Goal: Information Seeking & Learning: Learn about a topic

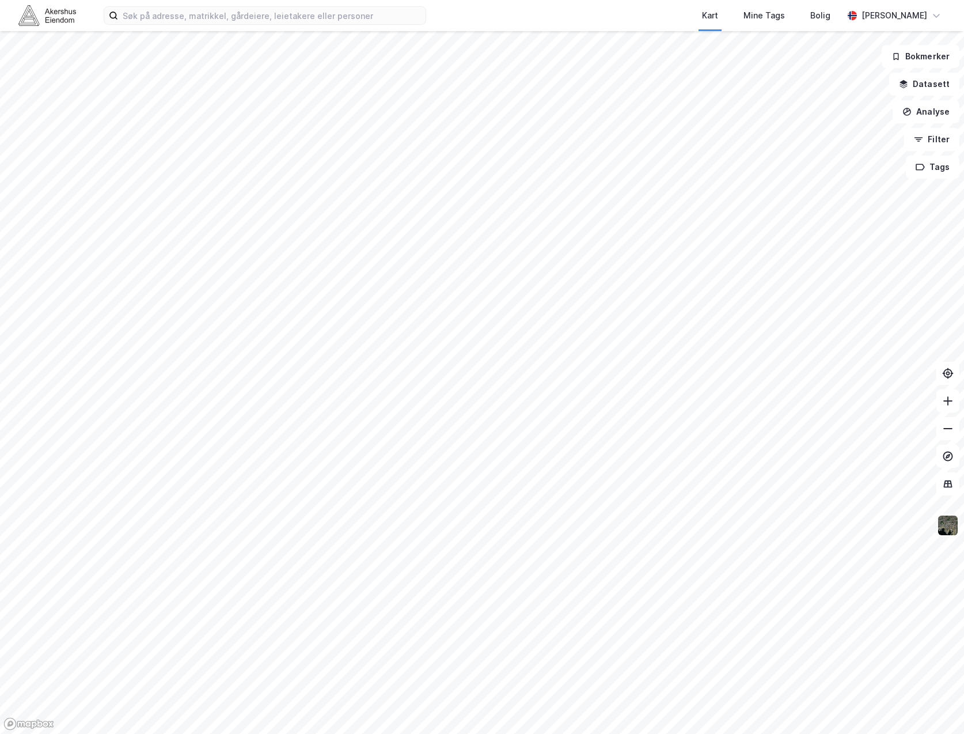
click at [945, 522] on img at bounding box center [948, 525] width 22 height 22
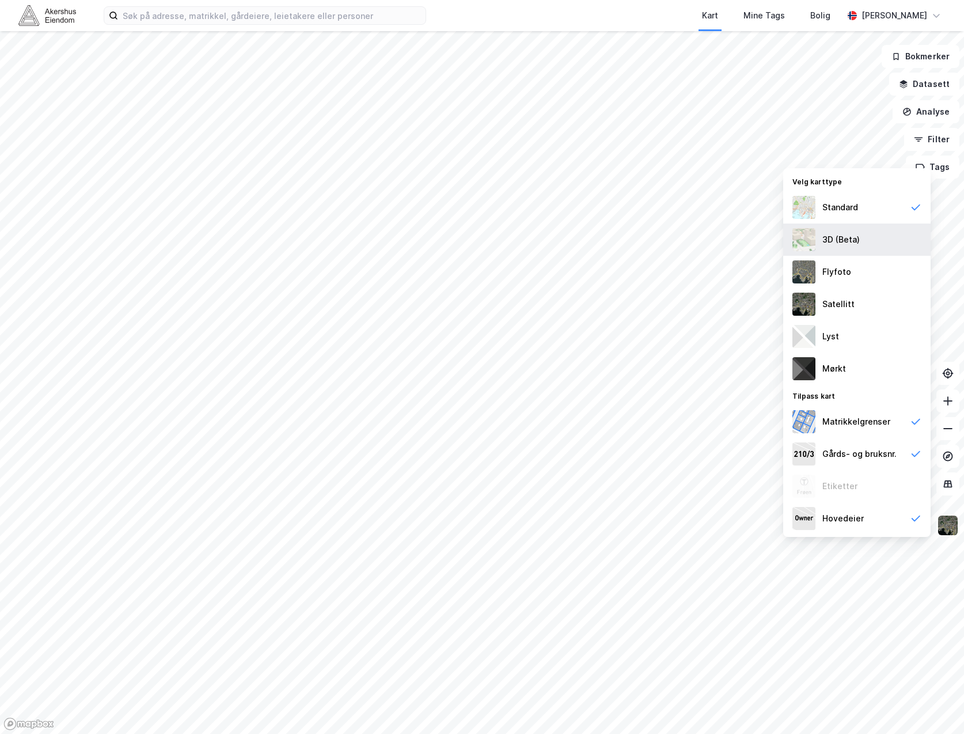
click at [854, 243] on div "3D (Beta)" at bounding box center [841, 240] width 37 height 14
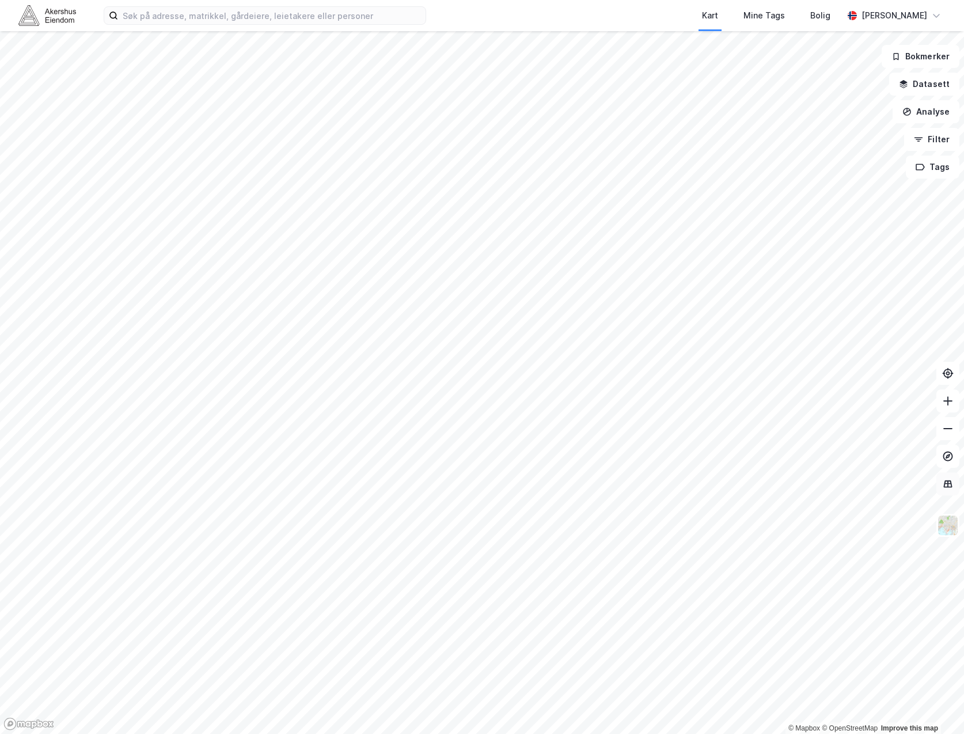
click at [948, 486] on icon at bounding box center [948, 484] width 12 height 12
click at [929, 164] on button "Tags" at bounding box center [933, 167] width 54 height 23
click at [886, 175] on icon at bounding box center [882, 174] width 9 height 9
click at [946, 484] on icon at bounding box center [948, 483] width 7 height 1
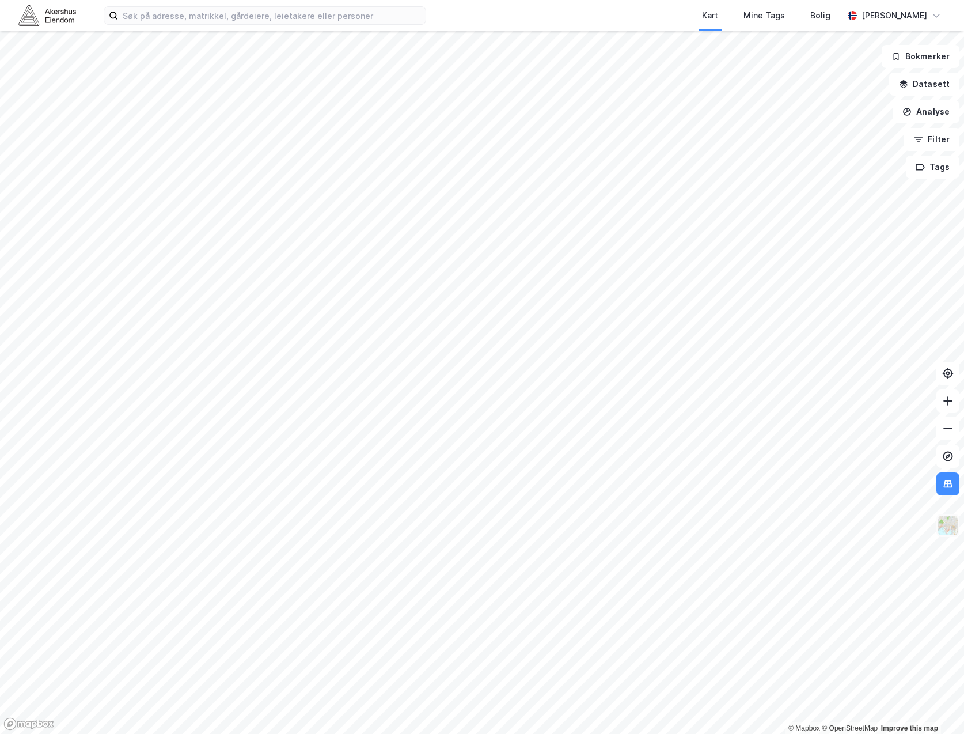
click at [950, 532] on img at bounding box center [948, 525] width 22 height 22
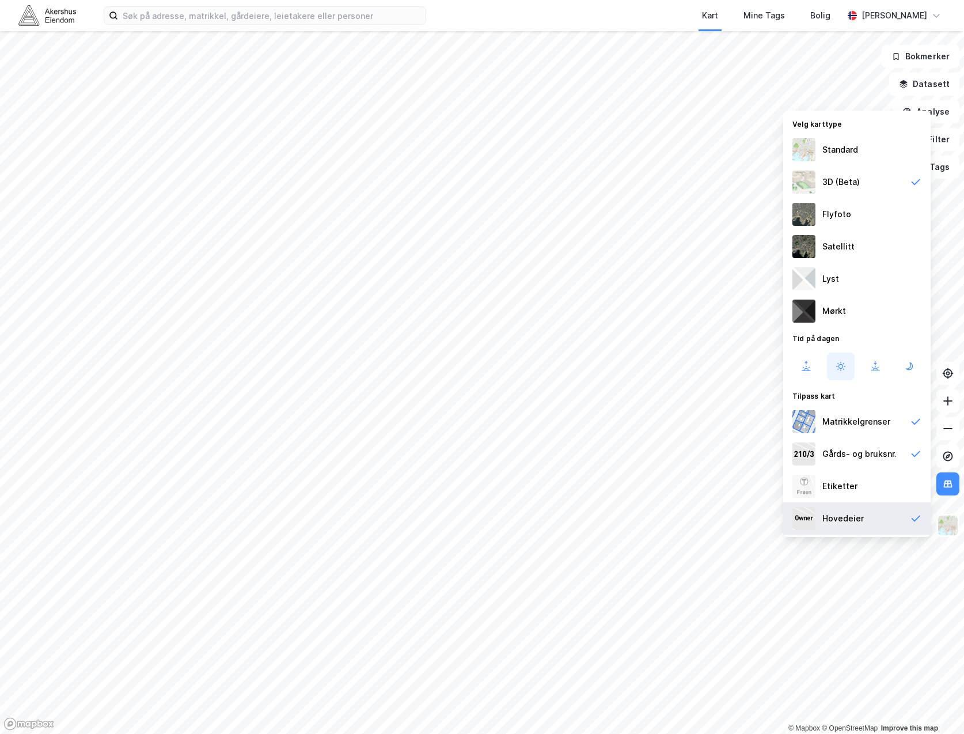
click at [896, 525] on div "Hovedeier" at bounding box center [856, 518] width 147 height 32
click at [893, 453] on div "Gårds- og bruksnr." at bounding box center [860, 454] width 74 height 14
click at [888, 426] on div "Matrikkelgrenser" at bounding box center [856, 422] width 147 height 32
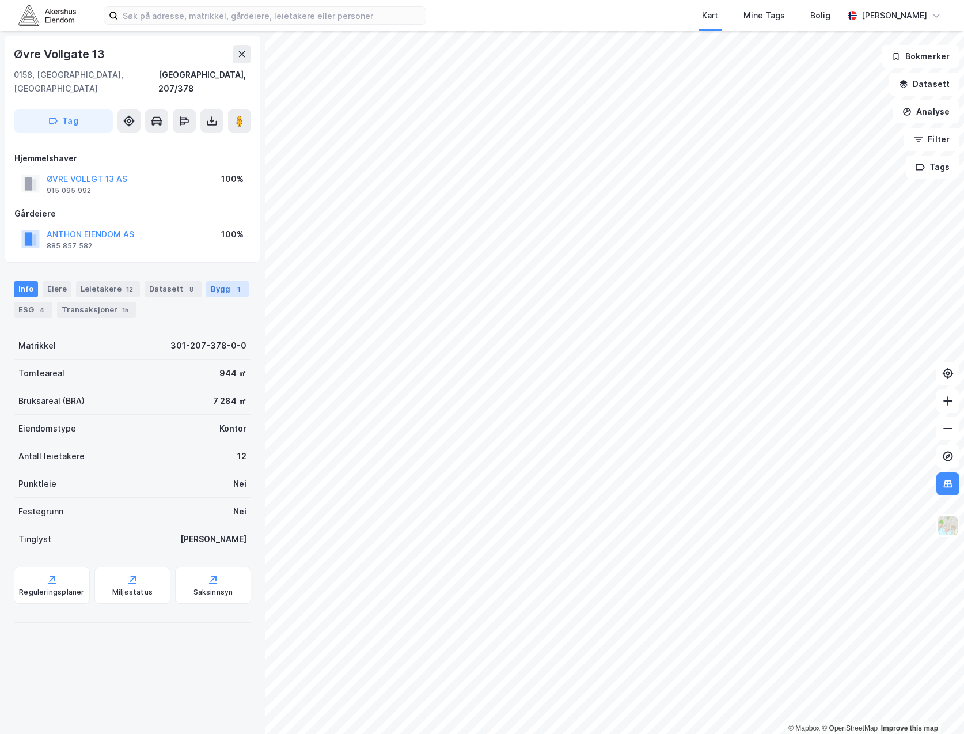
click at [221, 281] on div "Bygg 1" at bounding box center [227, 289] width 43 height 16
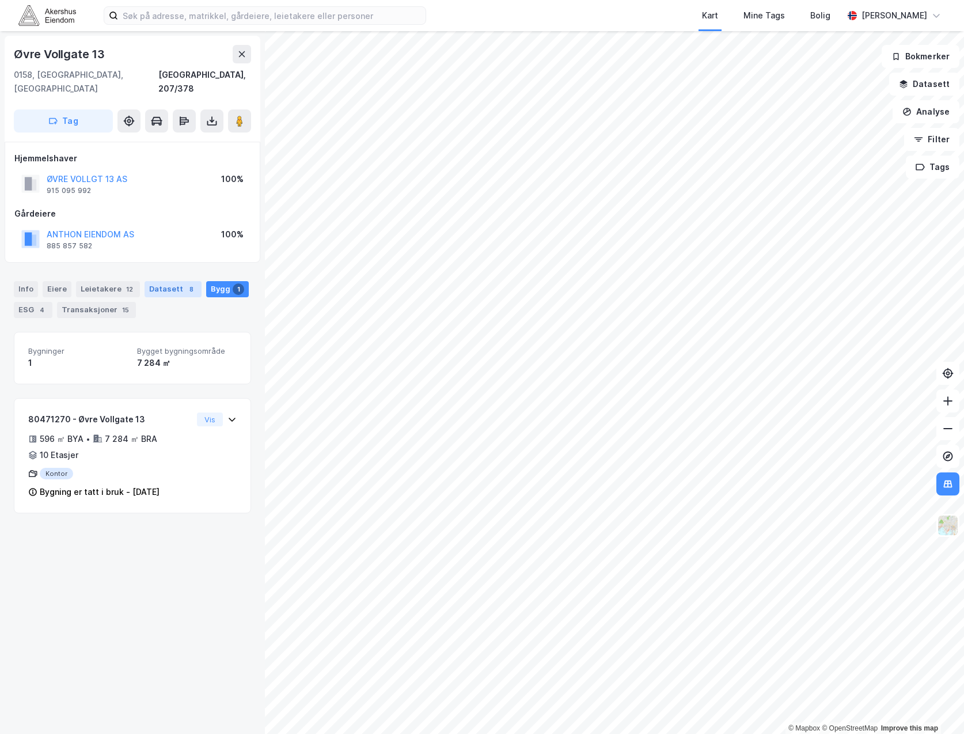
click at [150, 281] on div "Datasett 8" at bounding box center [173, 289] width 57 height 16
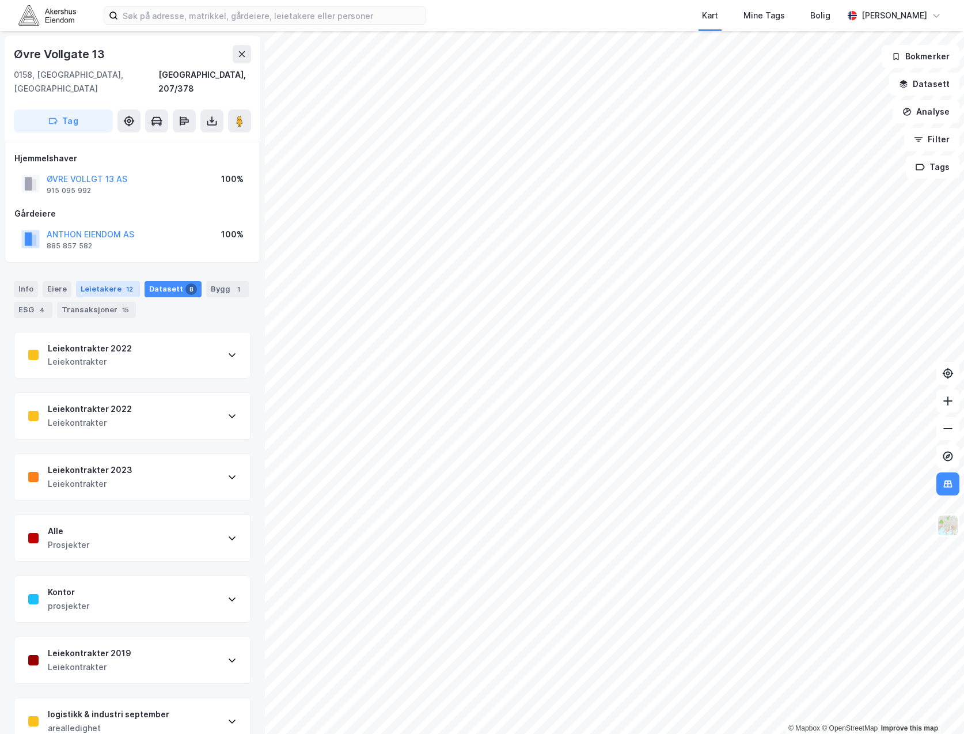
click at [124, 283] on div "12" at bounding box center [130, 289] width 12 height 12
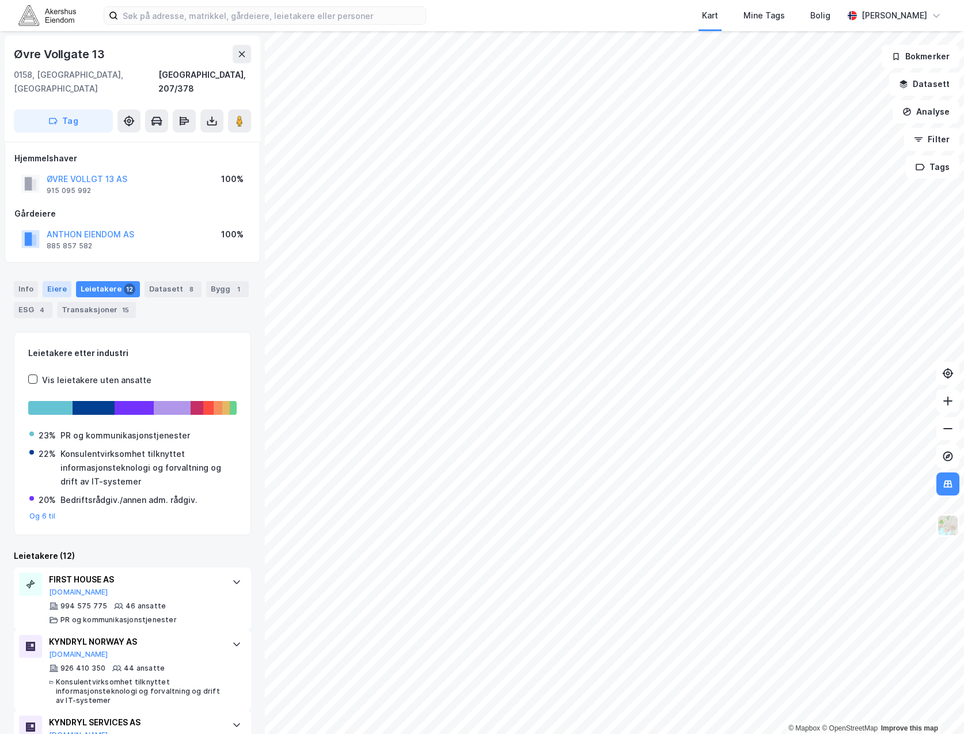
click at [58, 281] on div "Eiere" at bounding box center [57, 289] width 29 height 16
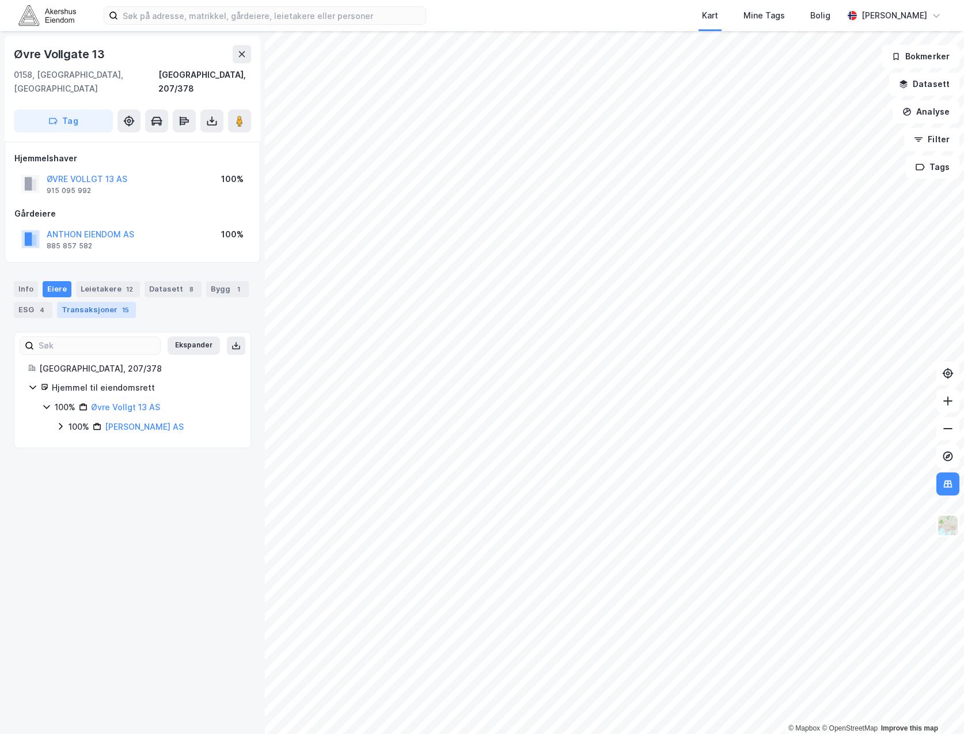
click at [86, 302] on div "Transaksjoner 15" at bounding box center [96, 310] width 79 height 16
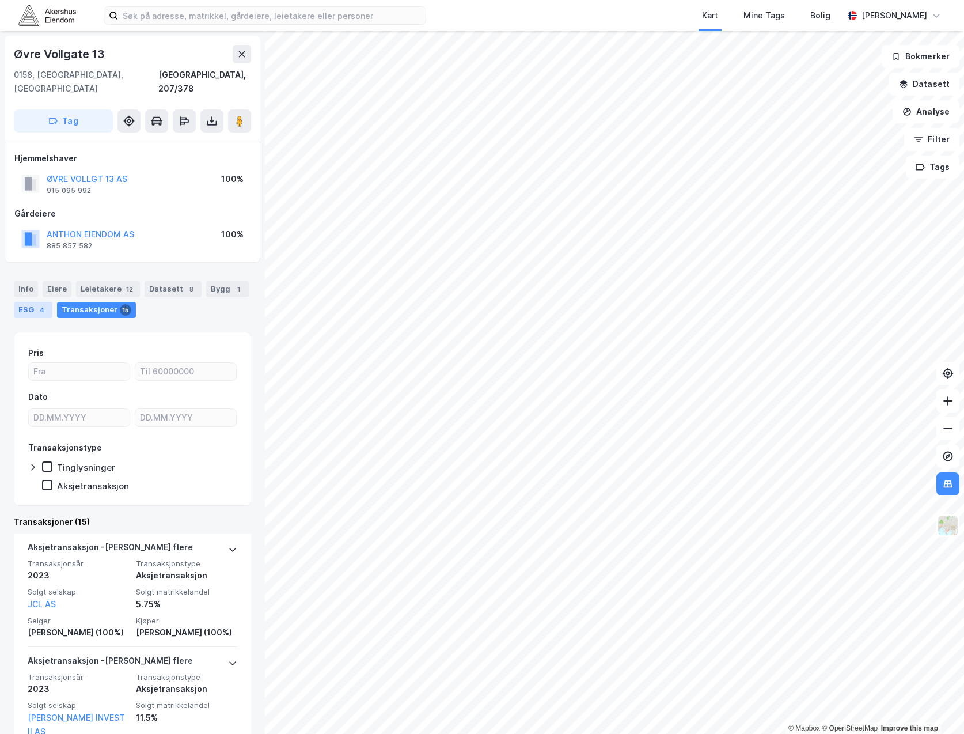
click at [19, 302] on div "ESG 4" at bounding box center [33, 310] width 39 height 16
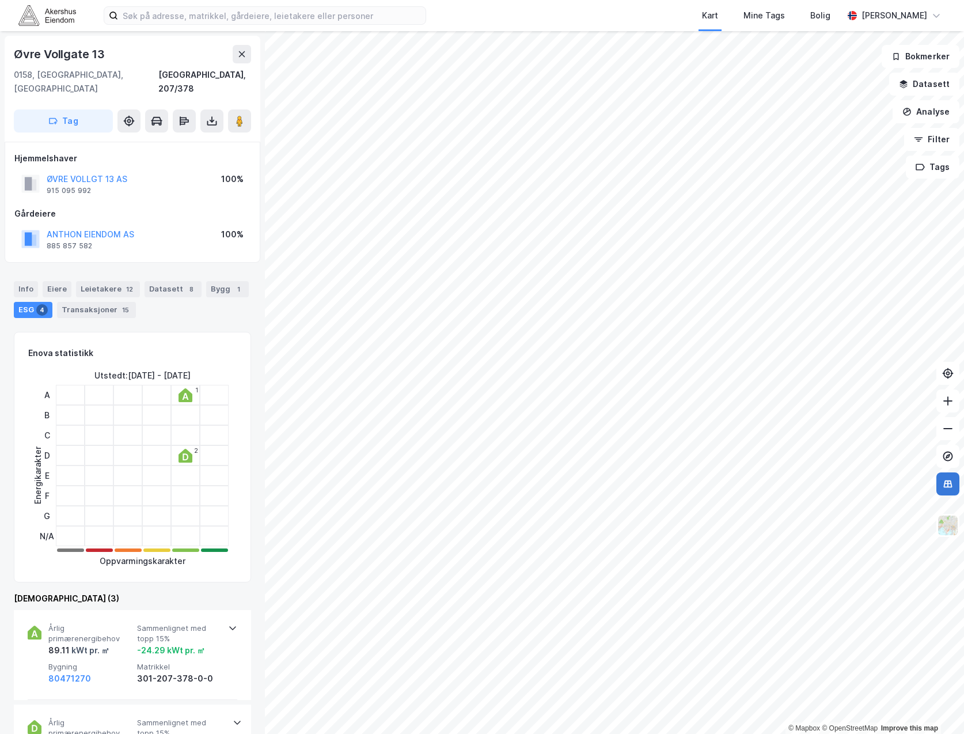
click at [948, 486] on icon at bounding box center [948, 484] width 12 height 12
click at [33, 281] on div "Info" at bounding box center [26, 289] width 24 height 16
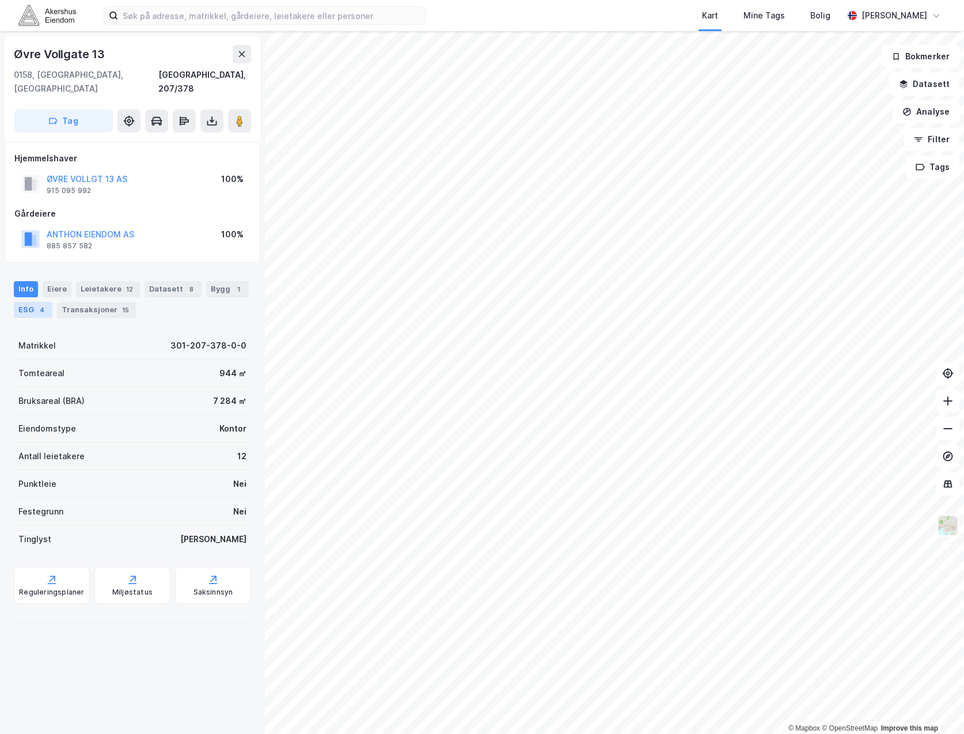
click at [45, 304] on div "4" at bounding box center [42, 310] width 12 height 12
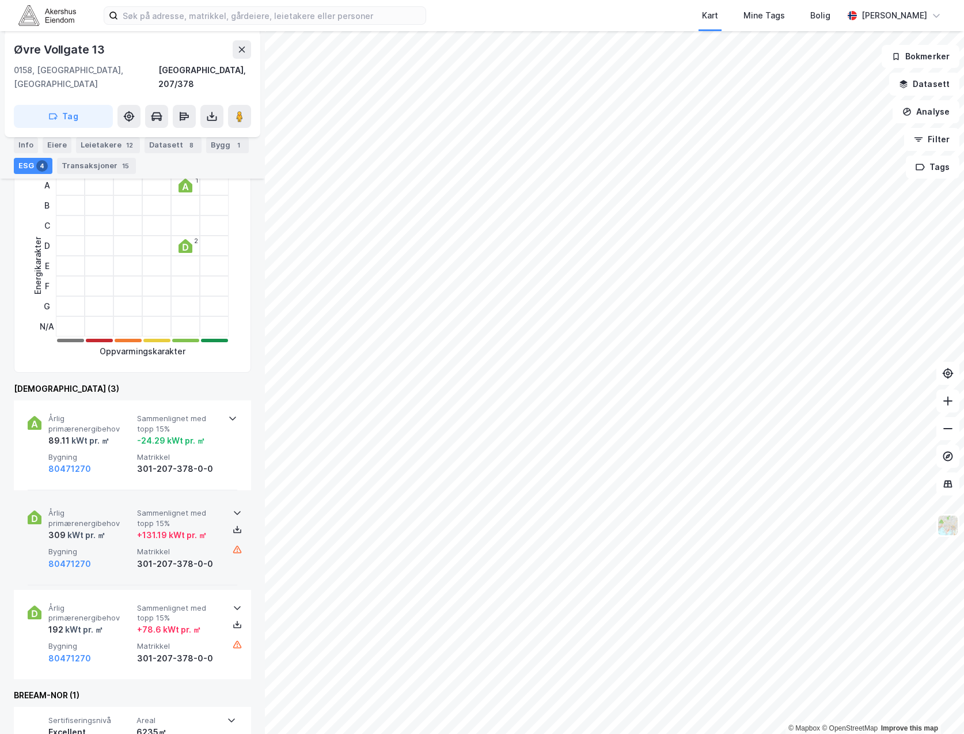
scroll to position [230, 0]
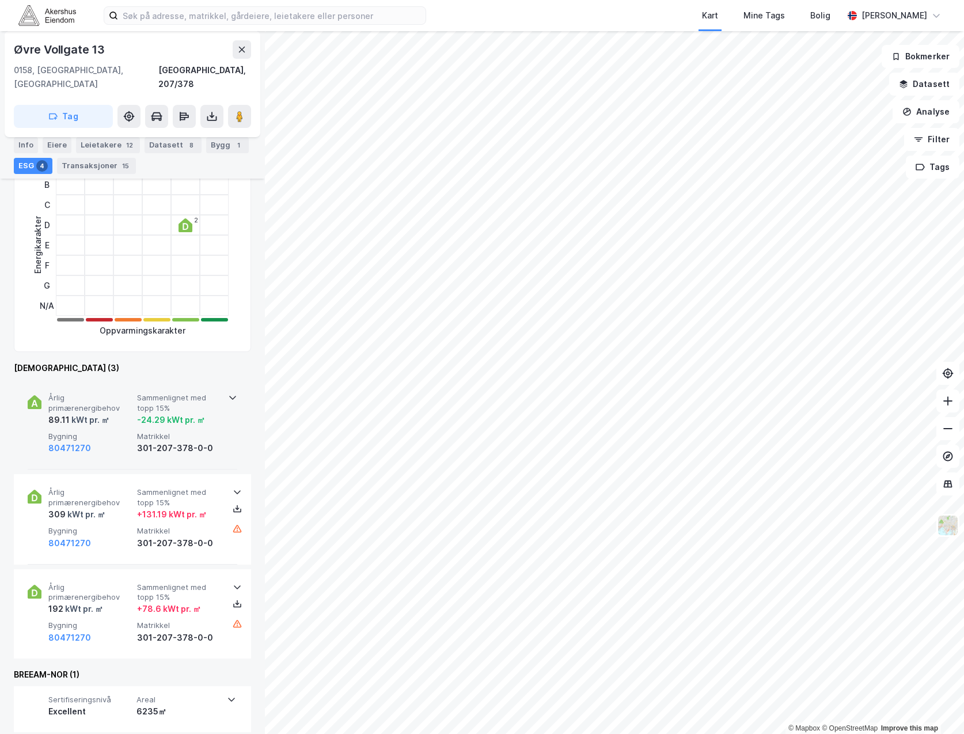
click at [230, 393] on icon at bounding box center [232, 397] width 9 height 9
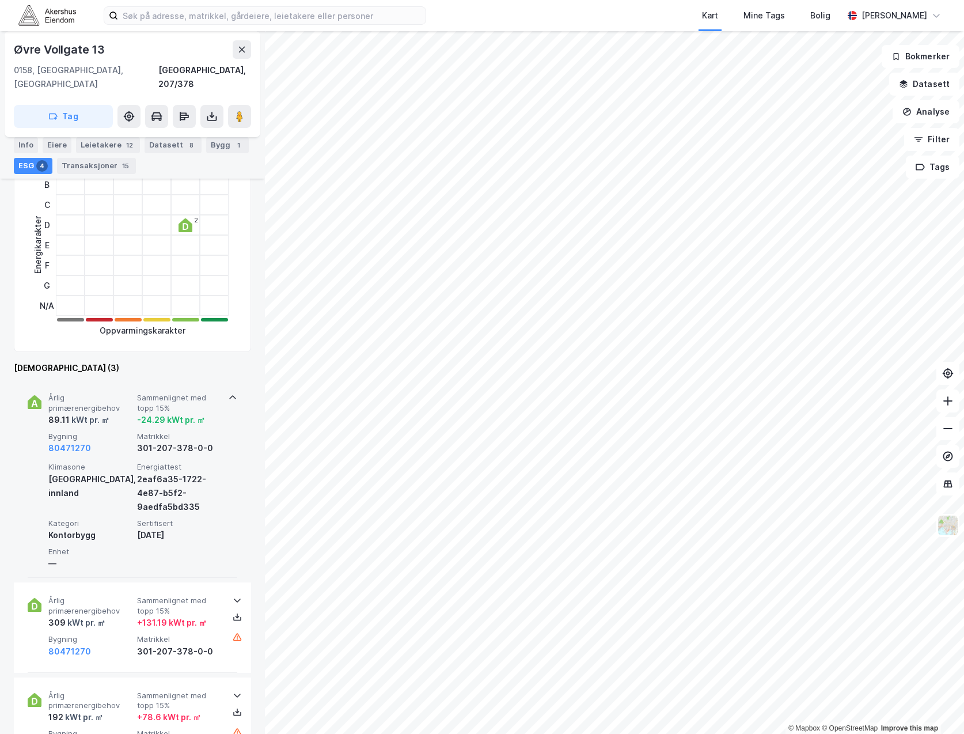
click at [230, 393] on icon at bounding box center [232, 397] width 9 height 9
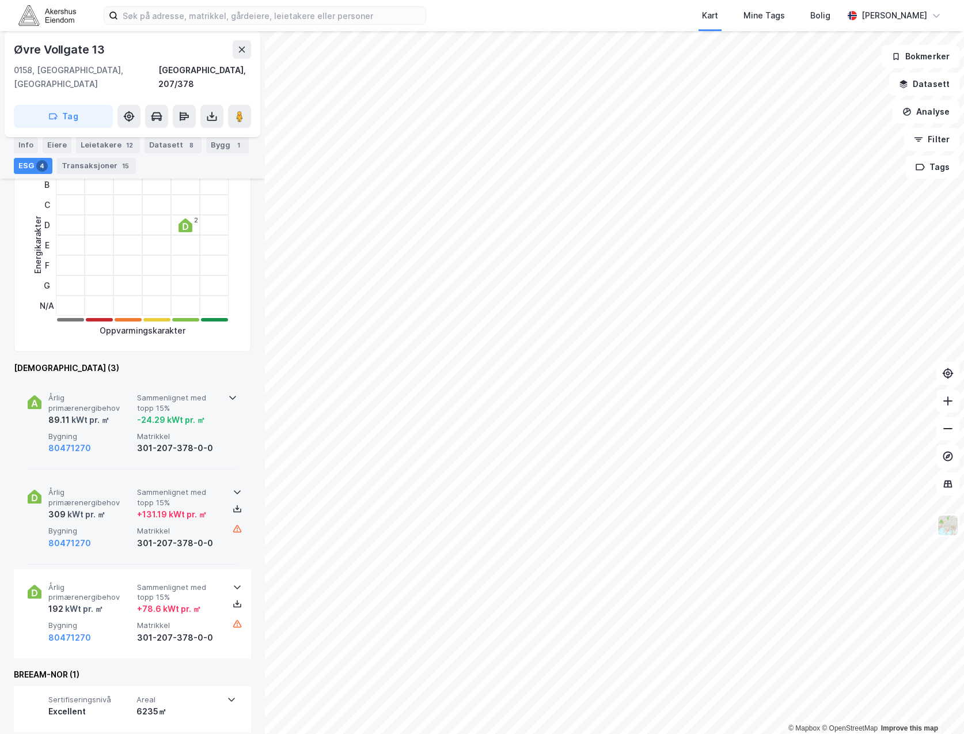
click at [233, 474] on div "Årlig primærenergibehov 309 kWt pr. ㎡ Sammenlignet med topp 15% + 131.19 kWt pr…" at bounding box center [132, 519] width 237 height 90
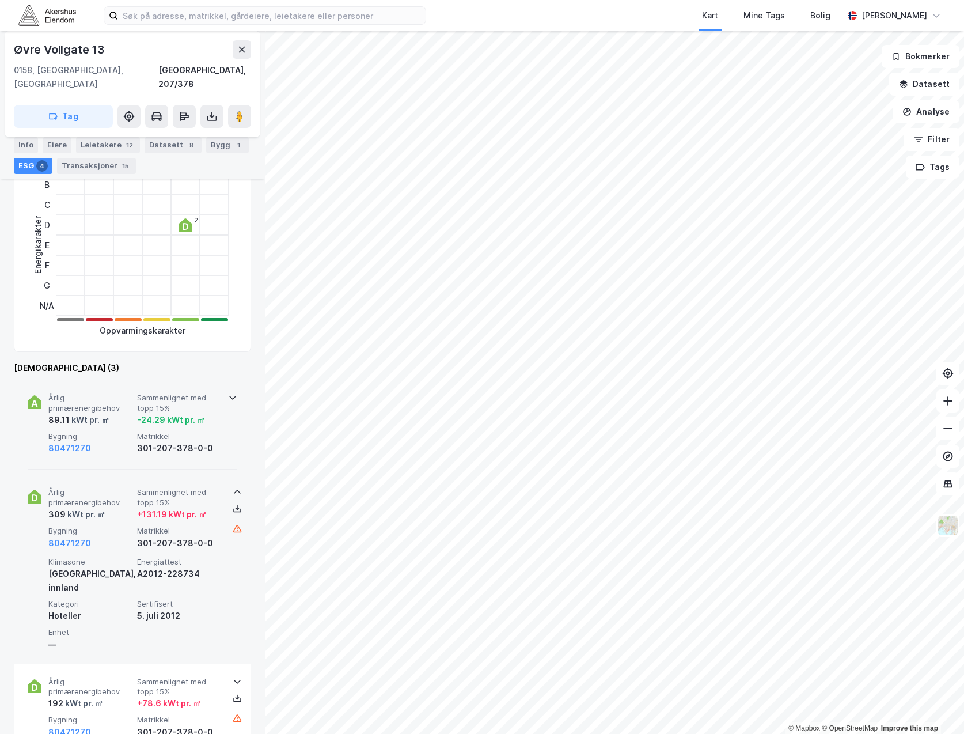
click at [236, 474] on div "Årlig primærenergibehov 309 kWt pr. ㎡ Sammenlignet med topp 15% + 131.19 kWt pr…" at bounding box center [132, 566] width 237 height 184
